Goal: Navigation & Orientation: Understand site structure

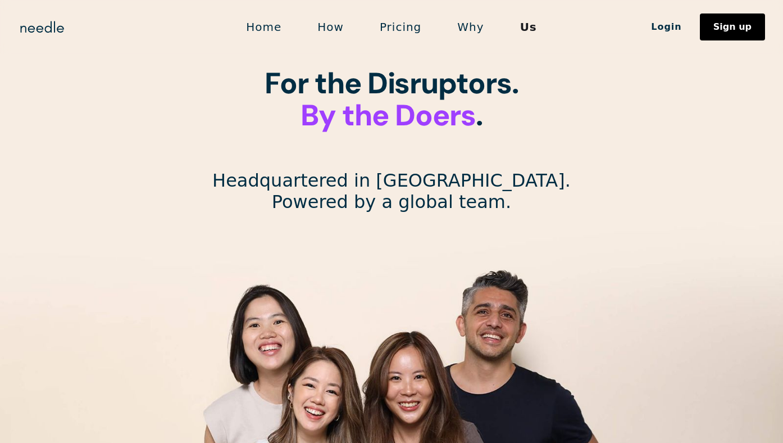
click at [275, 30] on link "Home" at bounding box center [263, 27] width 71 height 24
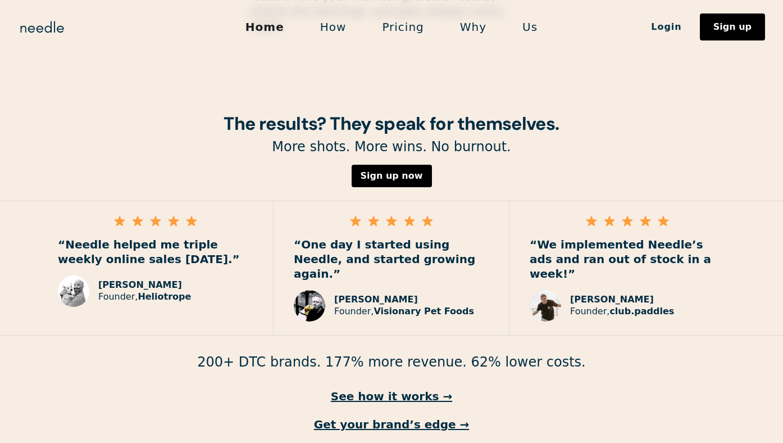
scroll to position [1616, 0]
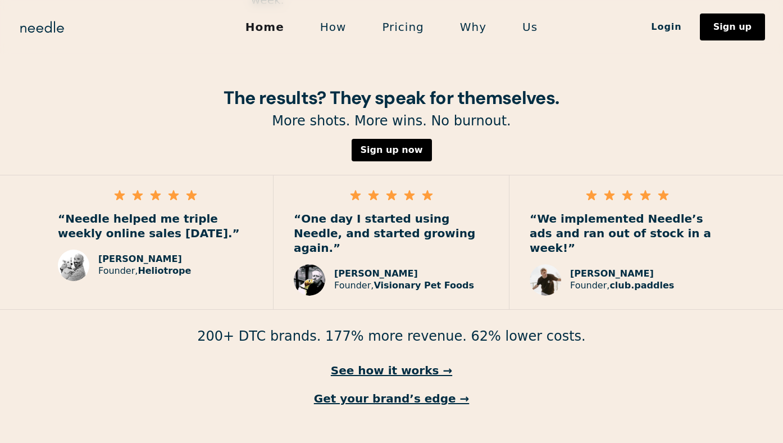
click at [333, 25] on link "How" at bounding box center [333, 27] width 62 height 24
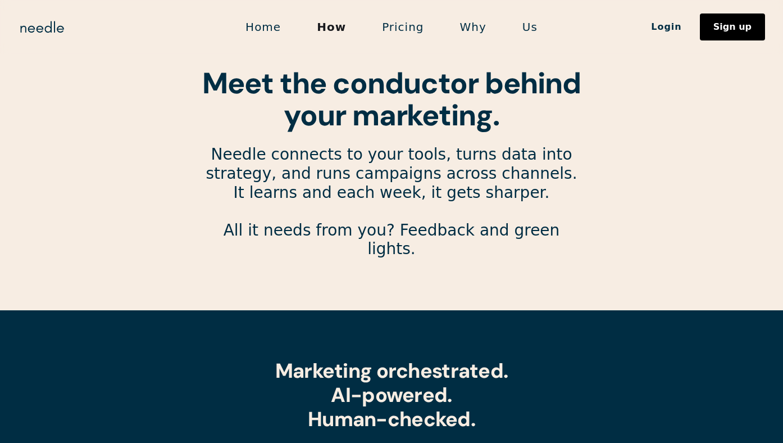
click at [267, 28] on link "Home" at bounding box center [262, 27] width 71 height 24
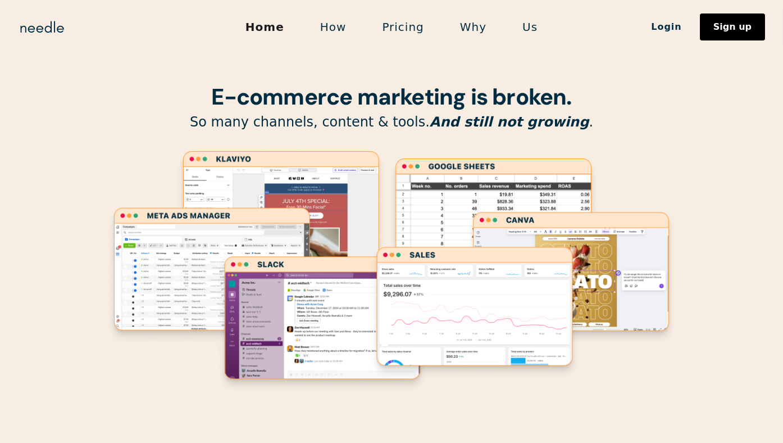
click at [331, 31] on link "How" at bounding box center [333, 27] width 62 height 24
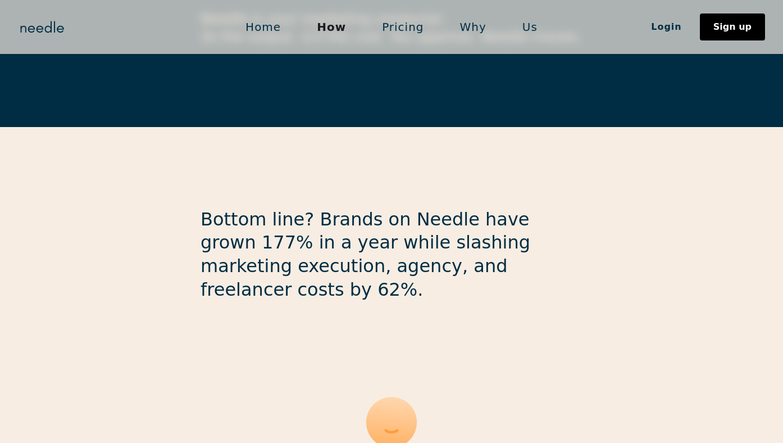
scroll to position [2788, 0]
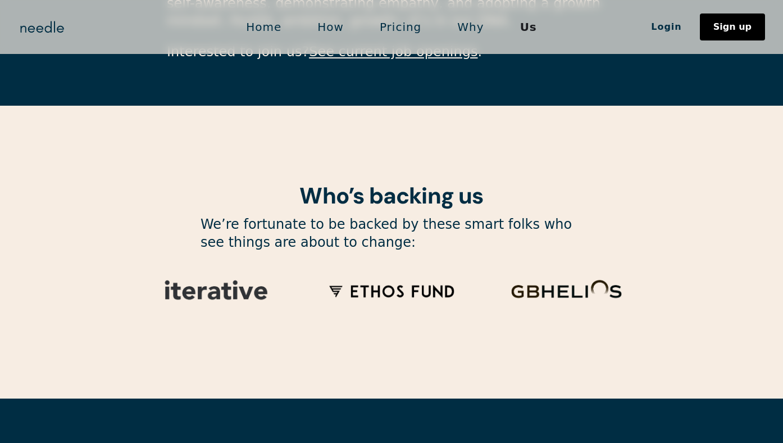
scroll to position [3486, 0]
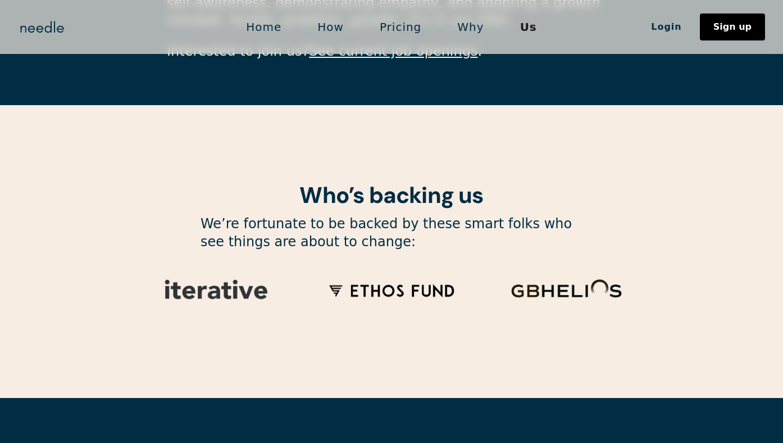
click at [391, 264] on img at bounding box center [391, 290] width 157 height 53
